Goal: Information Seeking & Learning: Learn about a topic

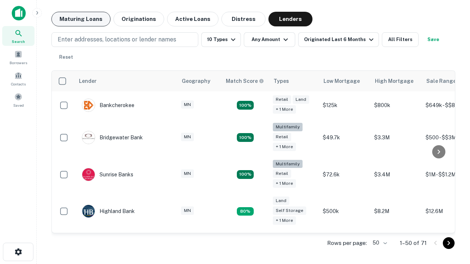
click at [81, 19] on button "Maturing Loans" at bounding box center [80, 19] width 59 height 15
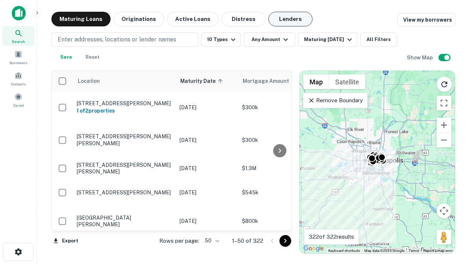
click at [290, 19] on button "Lenders" at bounding box center [290, 19] width 44 height 15
